Goal: Information Seeking & Learning: Learn about a topic

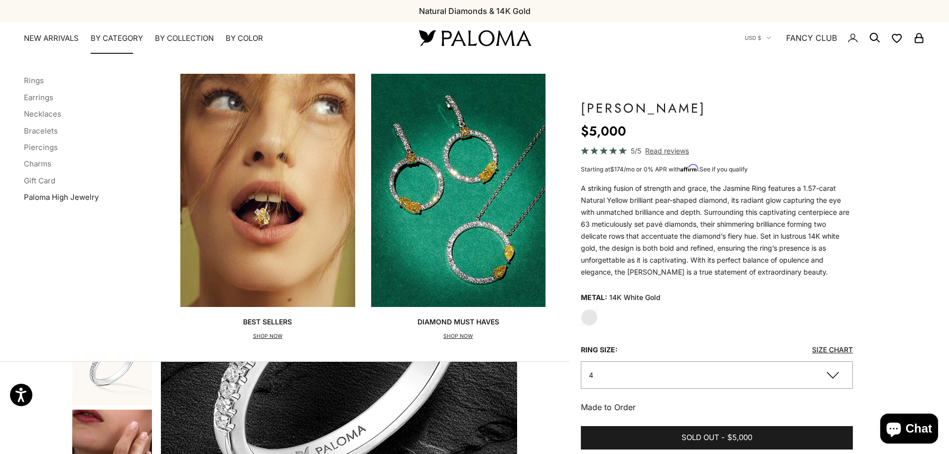
click at [67, 198] on link "Paloma High Jewelry" at bounding box center [61, 196] width 75 height 9
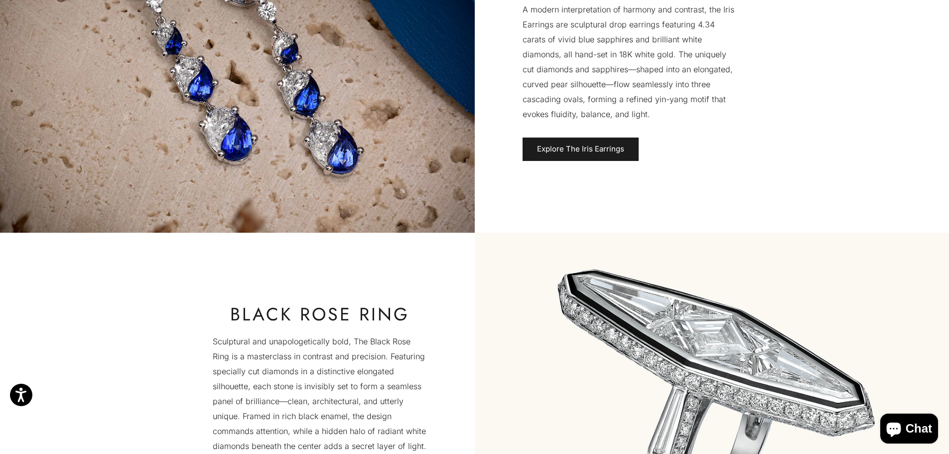
scroll to position [1295, 0]
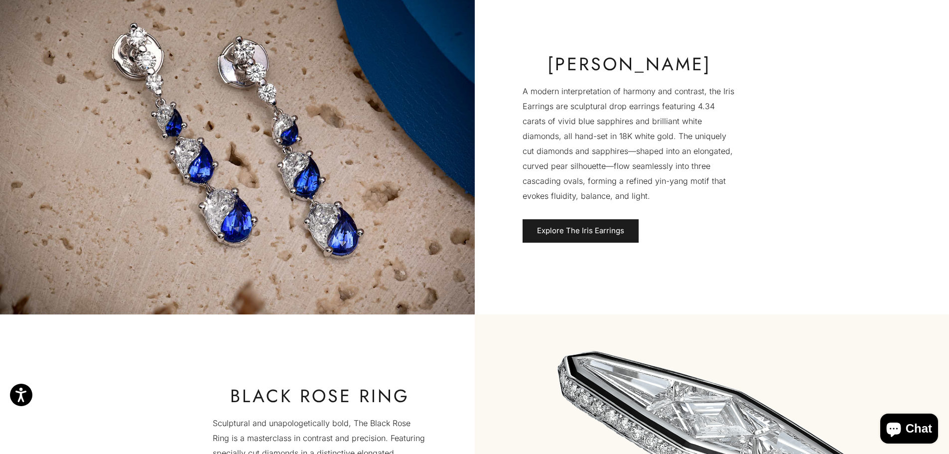
click at [303, 168] on img at bounding box center [237, 148] width 475 height 332
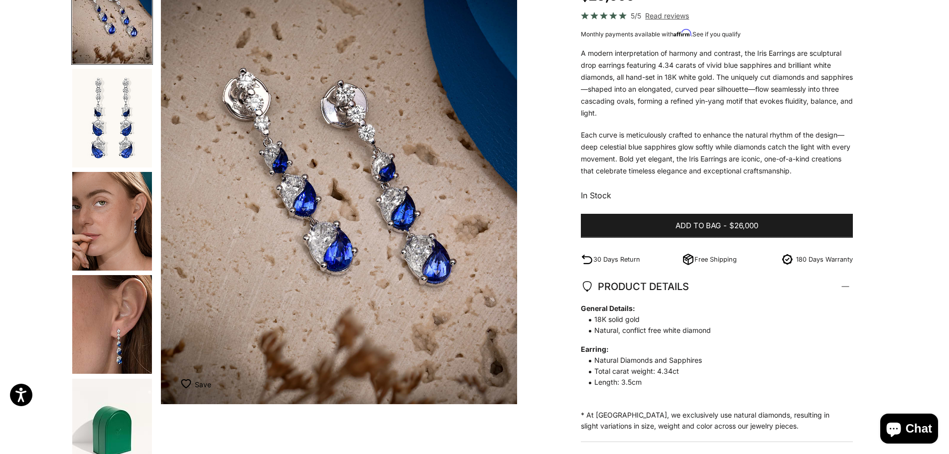
scroll to position [149, 0]
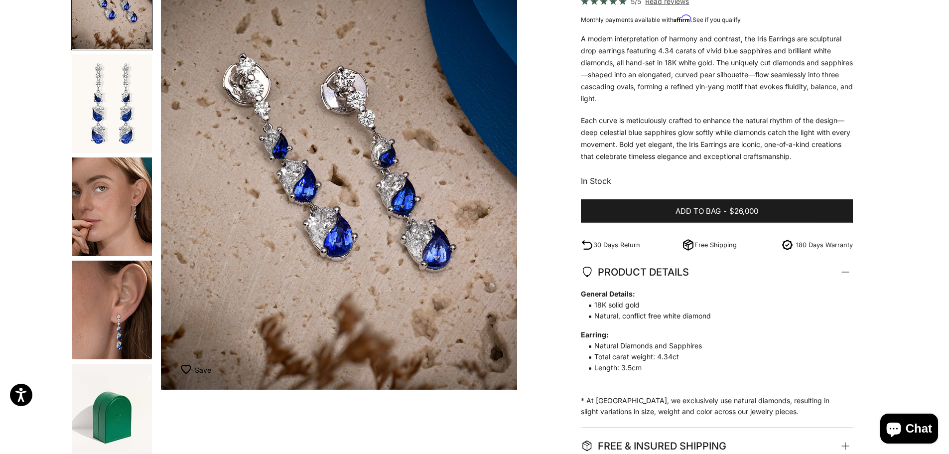
click at [123, 236] on img "Go to item 3" at bounding box center [112, 206] width 80 height 99
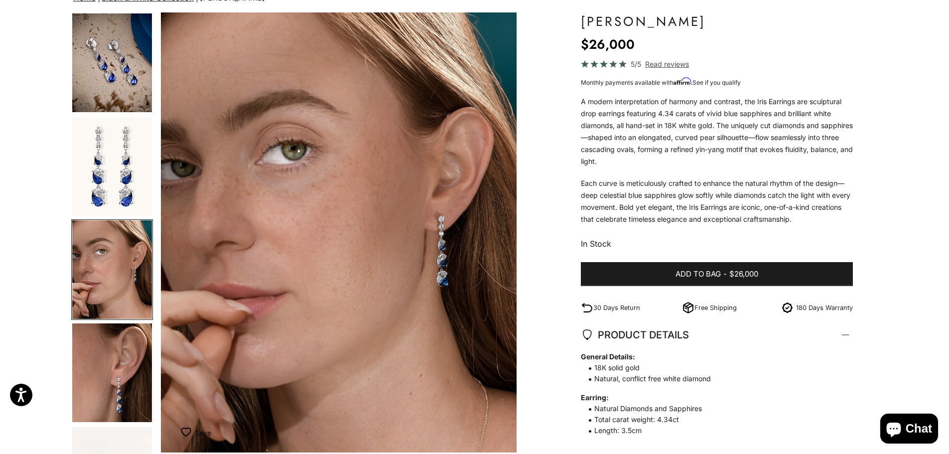
scroll to position [0, 0]
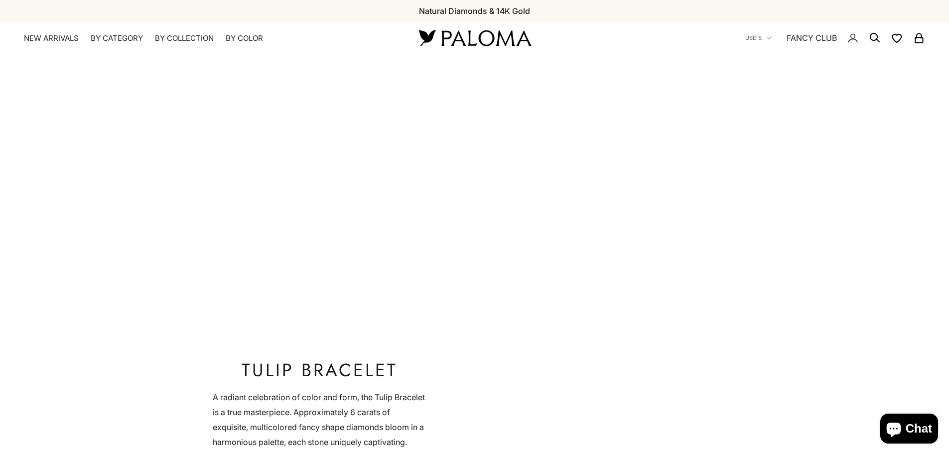
scroll to position [1295, 0]
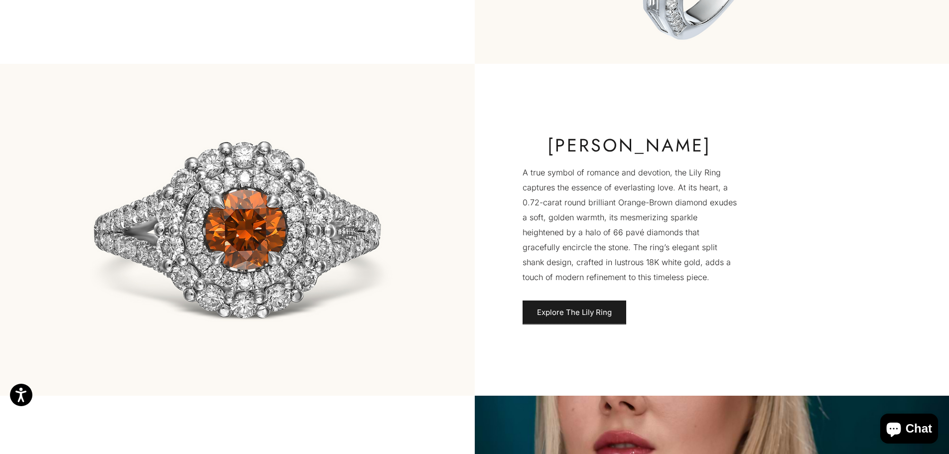
scroll to position [1892, 0]
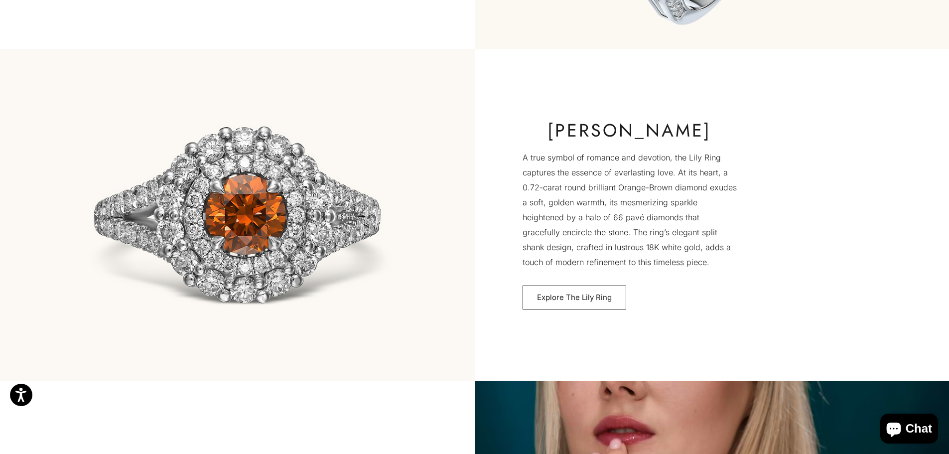
click at [574, 300] on link "Explore The Lily Ring" at bounding box center [574, 297] width 104 height 24
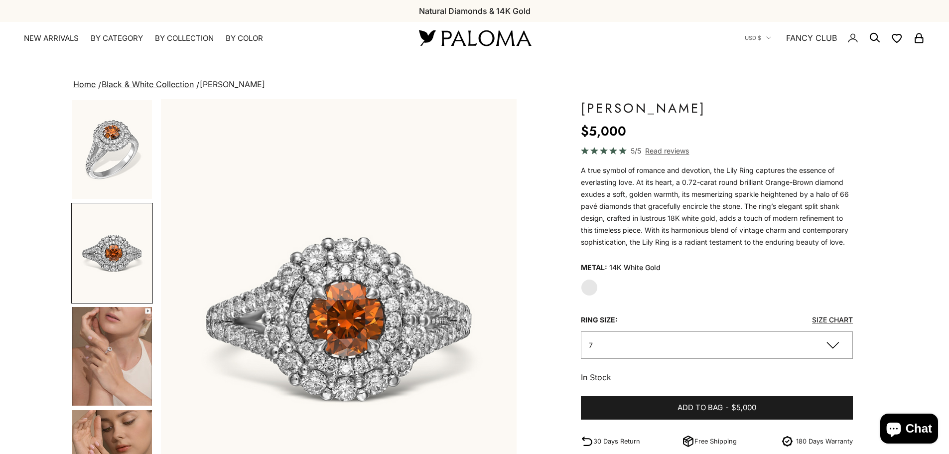
scroll to position [0, 368]
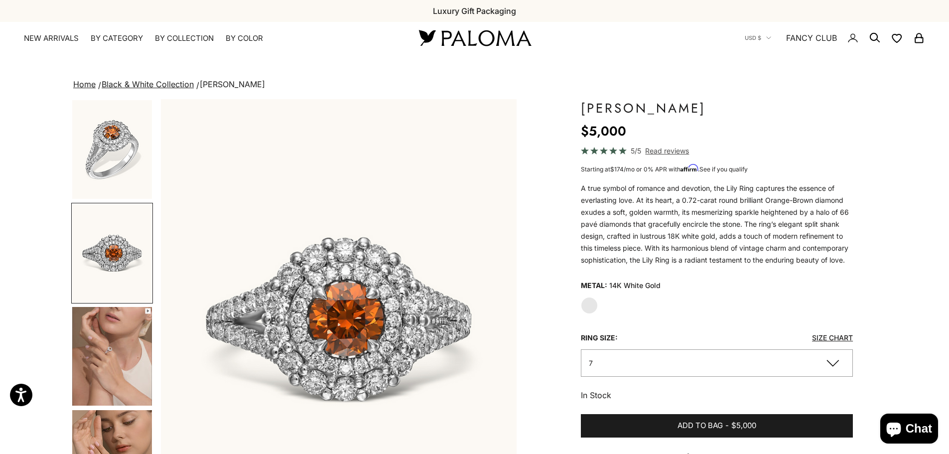
click at [130, 345] on img "Go to item 3" at bounding box center [112, 356] width 80 height 99
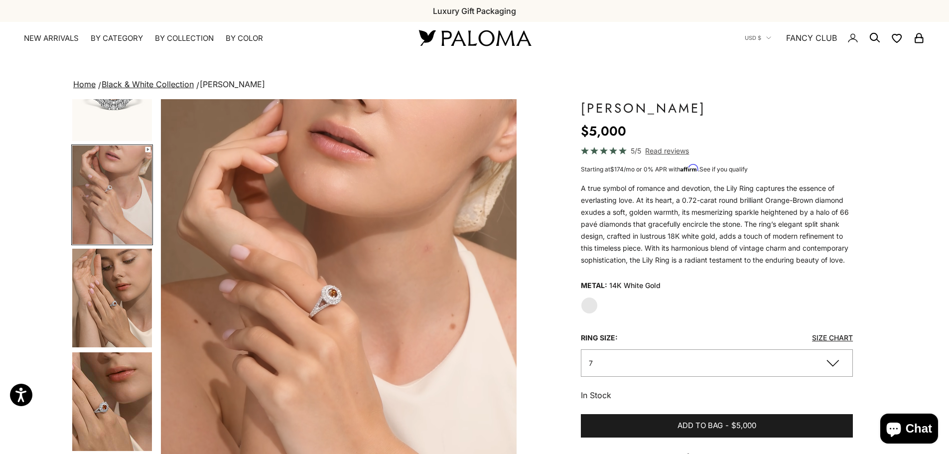
scroll to position [236, 0]
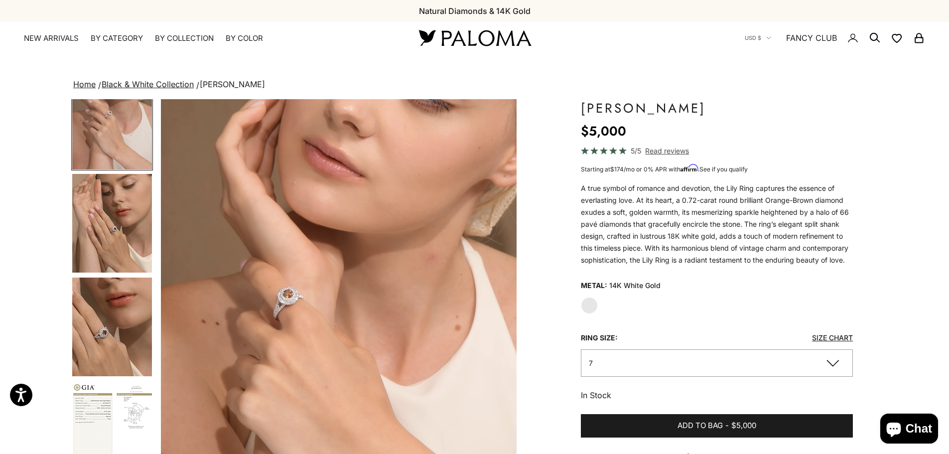
click at [138, 250] on img "Go to item 4" at bounding box center [112, 223] width 80 height 99
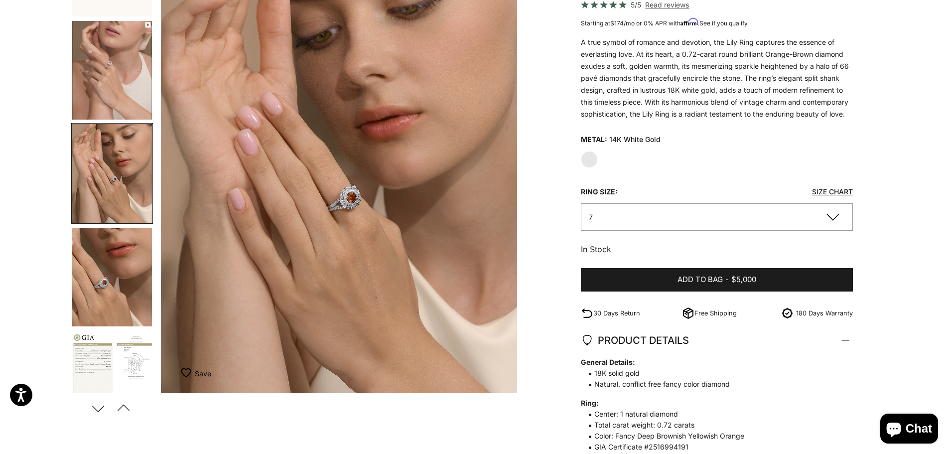
scroll to position [0, 0]
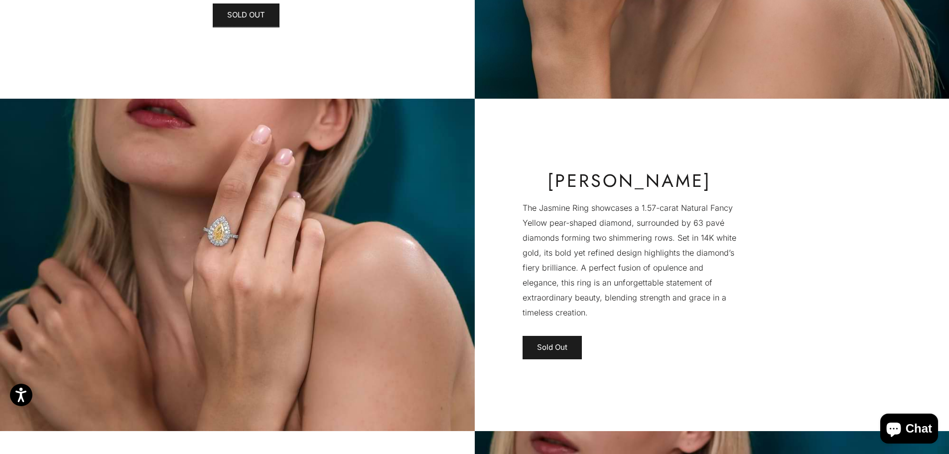
scroll to position [2639, 0]
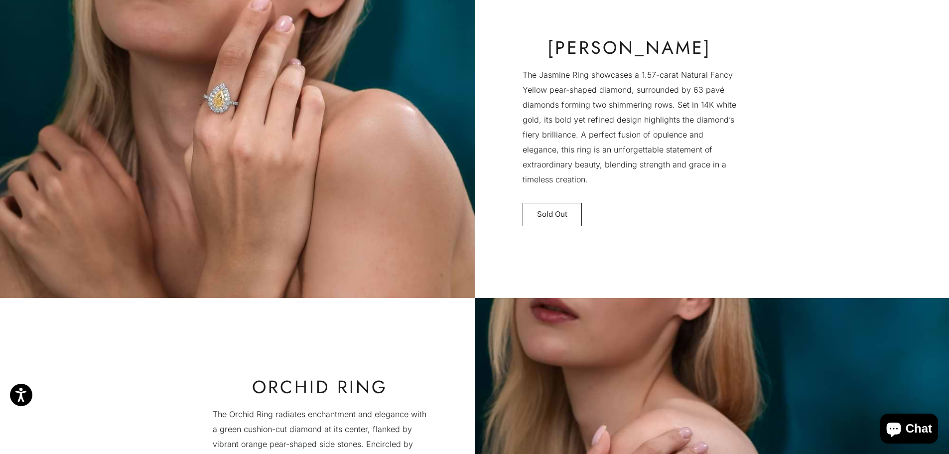
click at [544, 214] on span "Sold Out" at bounding box center [552, 214] width 30 height 12
